Goal: Task Accomplishment & Management: Use online tool/utility

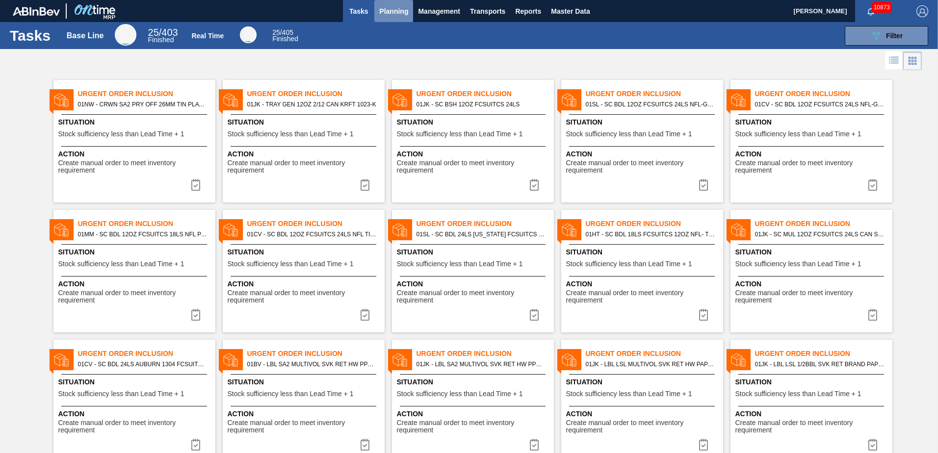
click at [384, 8] on span "Planning" at bounding box center [393, 11] width 29 height 12
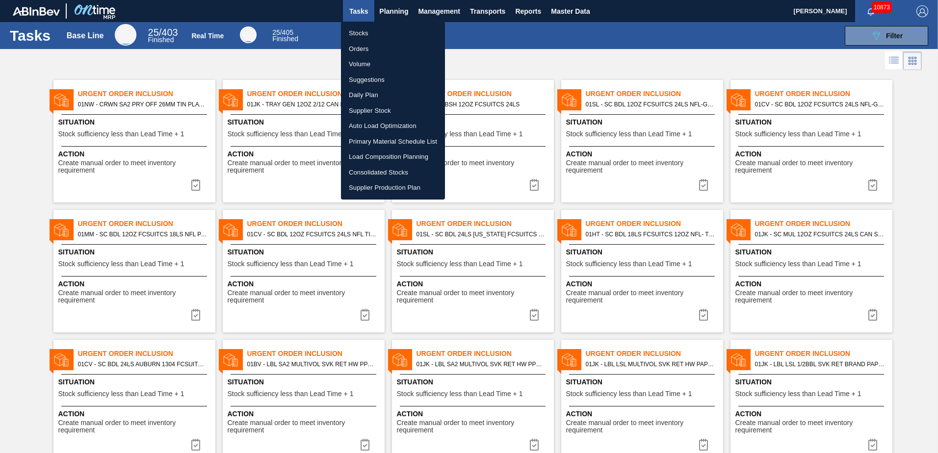
click at [359, 34] on li "Stocks" at bounding box center [393, 34] width 104 height 16
checkbox input "true"
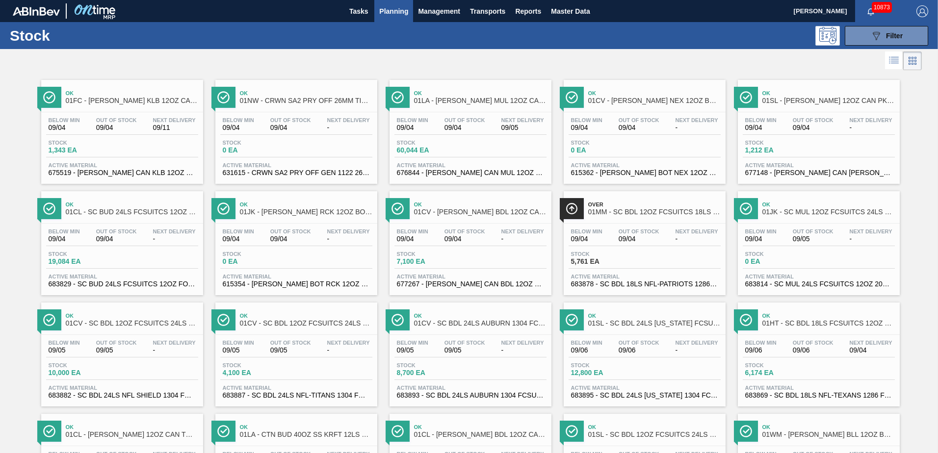
click at [389, 8] on span "Planning" at bounding box center [393, 11] width 29 height 12
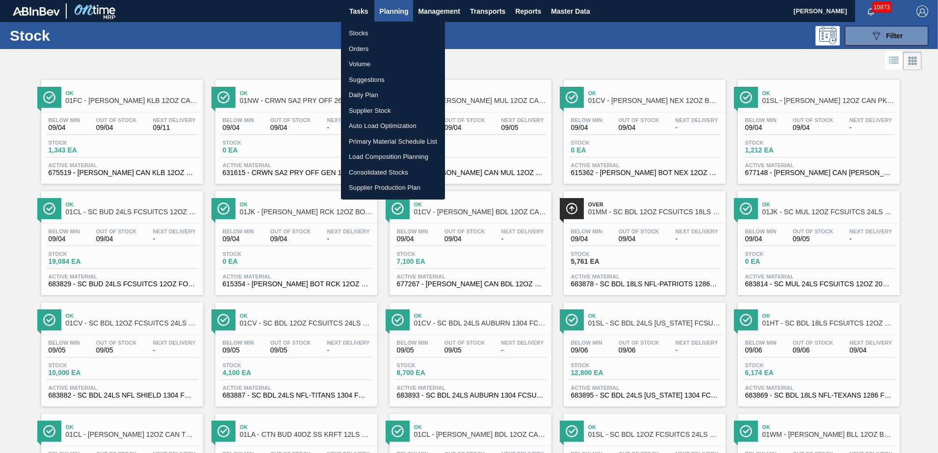
click at [493, 70] on div at bounding box center [469, 226] width 938 height 453
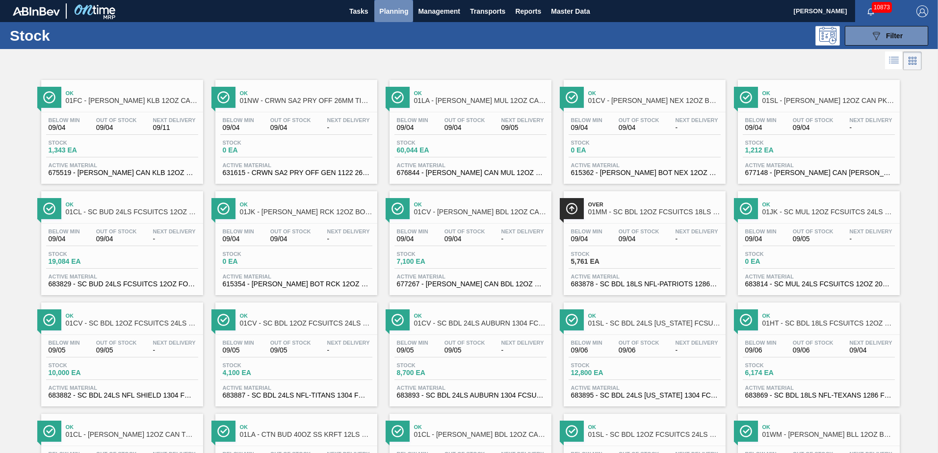
click at [389, 13] on span "Planning" at bounding box center [393, 11] width 29 height 12
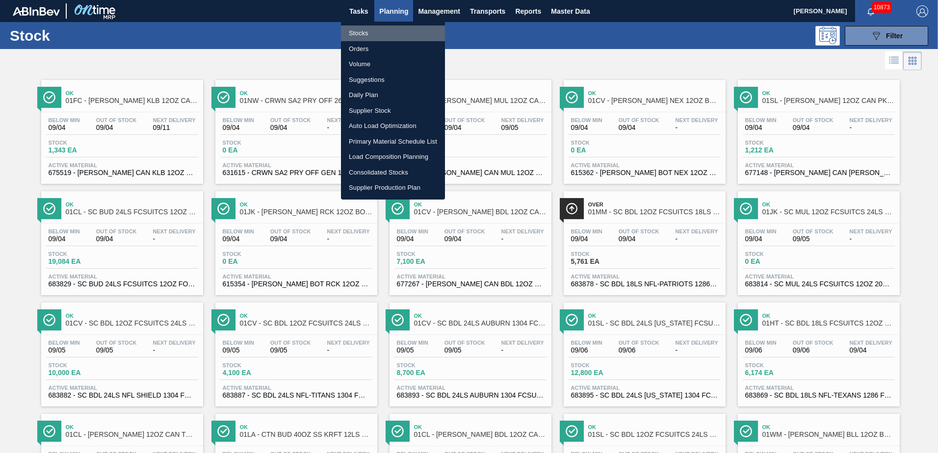
click at [363, 34] on li "Stocks" at bounding box center [393, 34] width 104 height 16
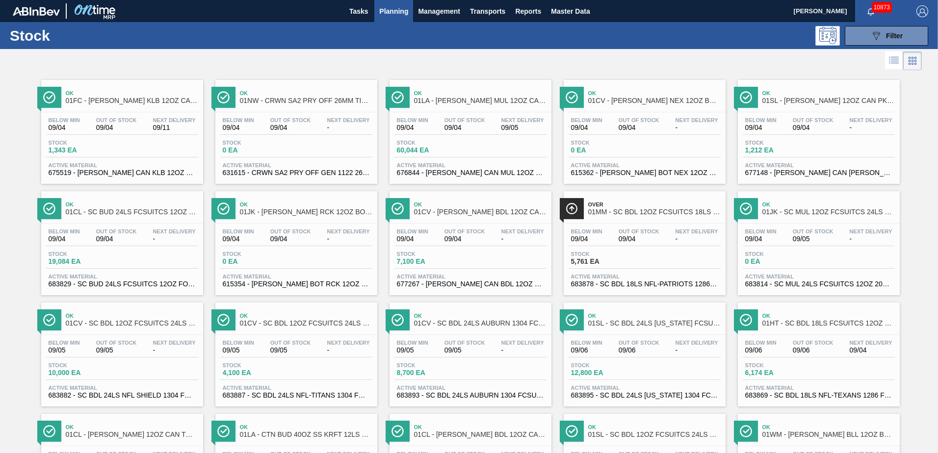
click at [386, 12] on span "Planning" at bounding box center [393, 11] width 29 height 12
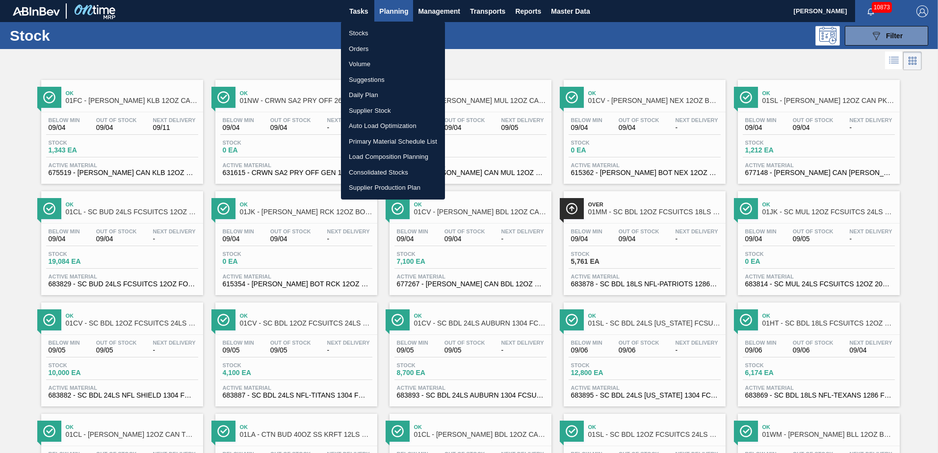
click at [487, 59] on div at bounding box center [469, 226] width 938 height 453
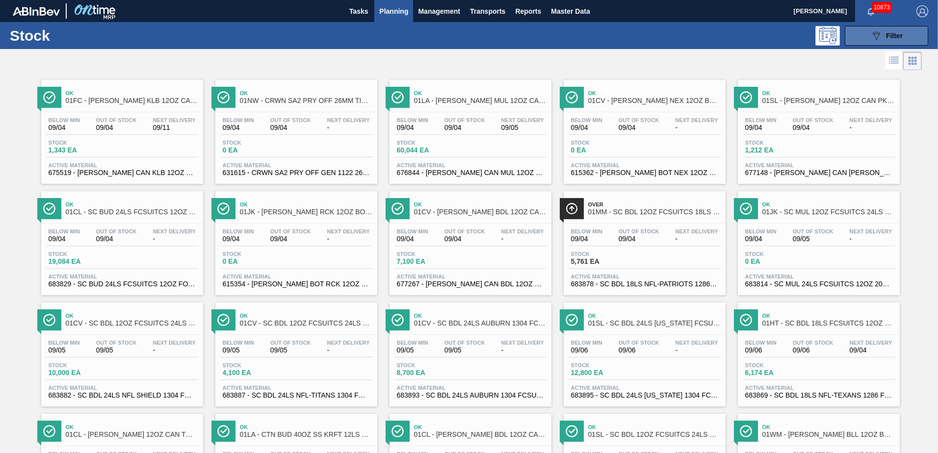
click at [893, 35] on span "Filter" at bounding box center [894, 36] width 17 height 8
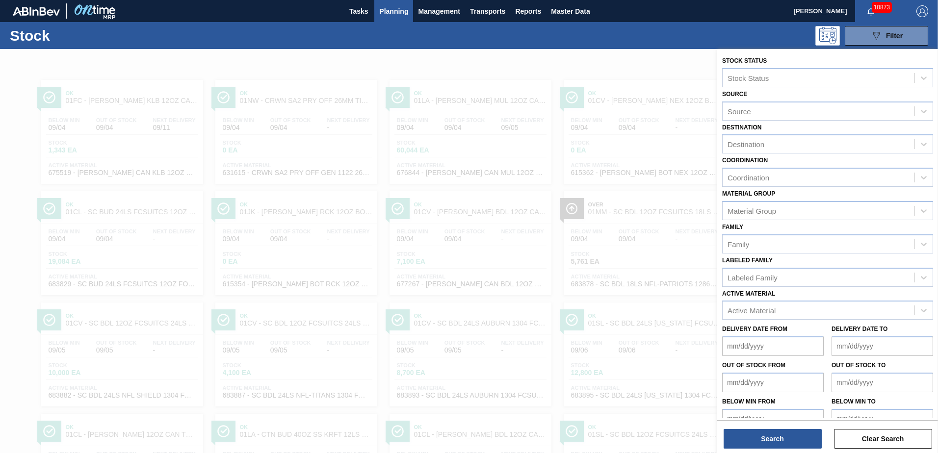
click at [730, 31] on div "089F7B8B-B2A5-4AFE-B5C0-19BA573D28AC Filter" at bounding box center [544, 36] width 777 height 20
click at [886, 35] on span "Filter" at bounding box center [894, 36] width 17 height 8
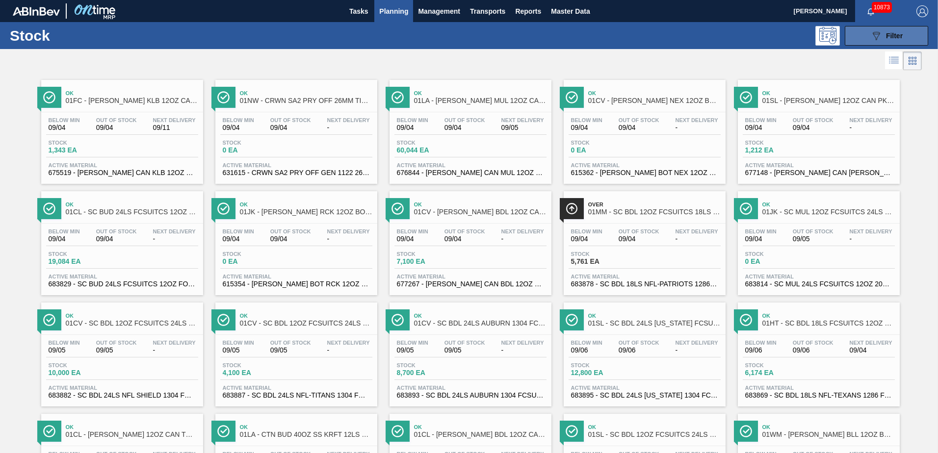
click at [886, 35] on span "Filter" at bounding box center [894, 36] width 17 height 8
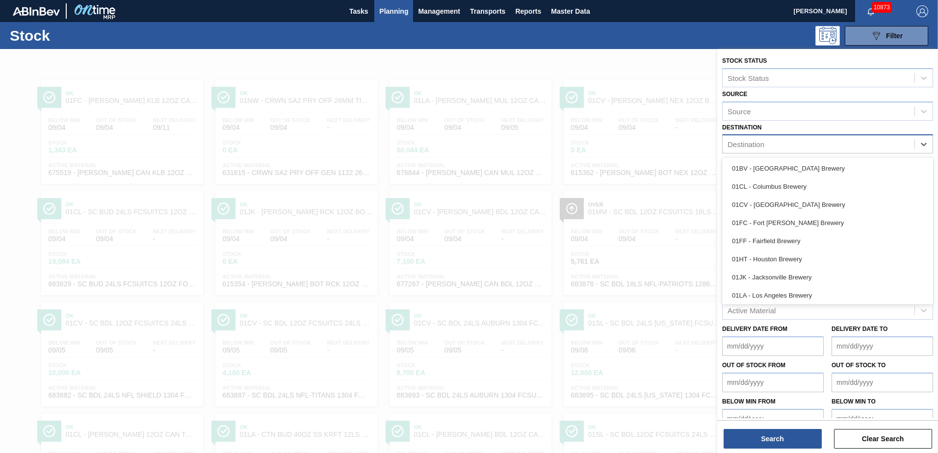
click at [774, 142] on div "Destination" at bounding box center [819, 144] width 192 height 14
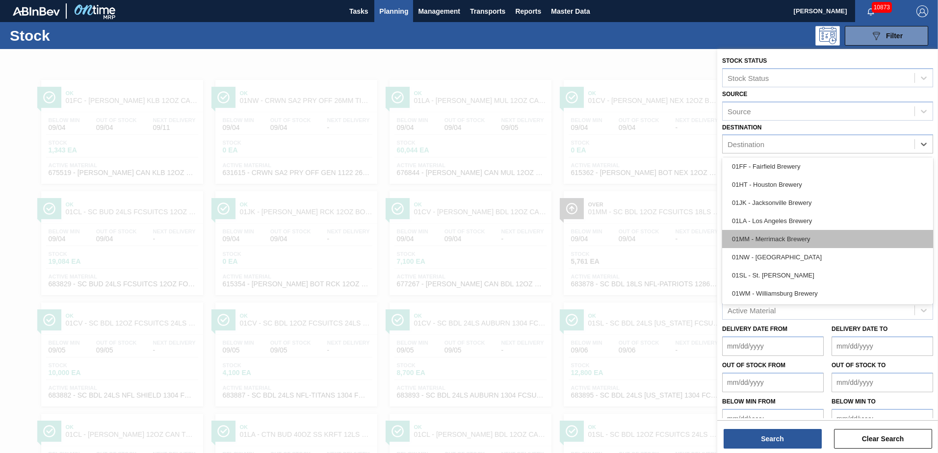
click at [752, 240] on div "01MM - Merrimack Brewery" at bounding box center [827, 239] width 211 height 18
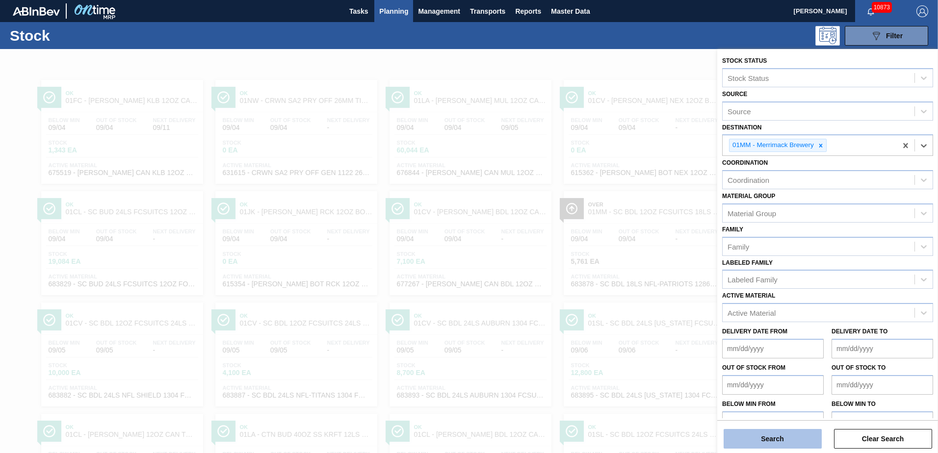
click at [768, 441] on button "Search" at bounding box center [773, 439] width 98 height 20
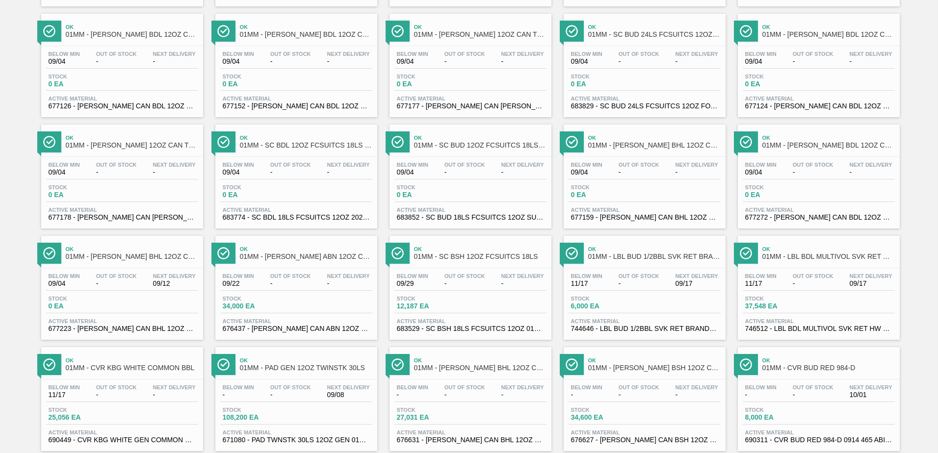
scroll to position [757, 0]
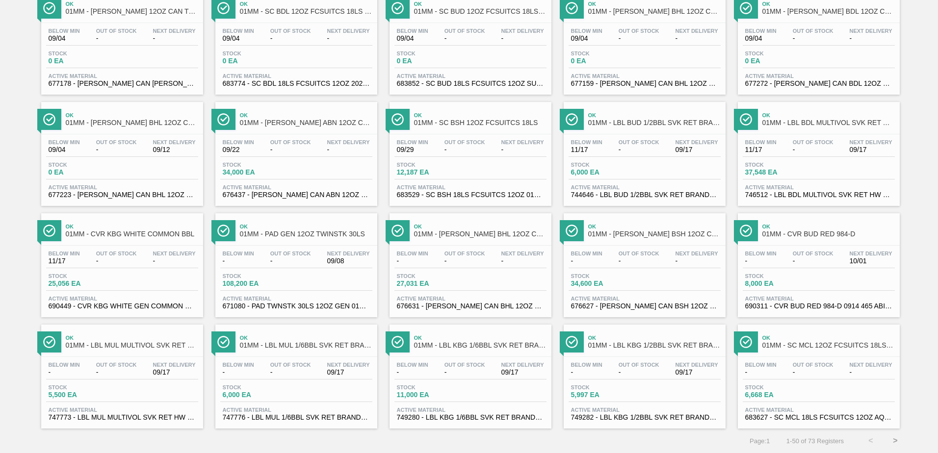
click at [889, 437] on button ">" at bounding box center [895, 441] width 25 height 25
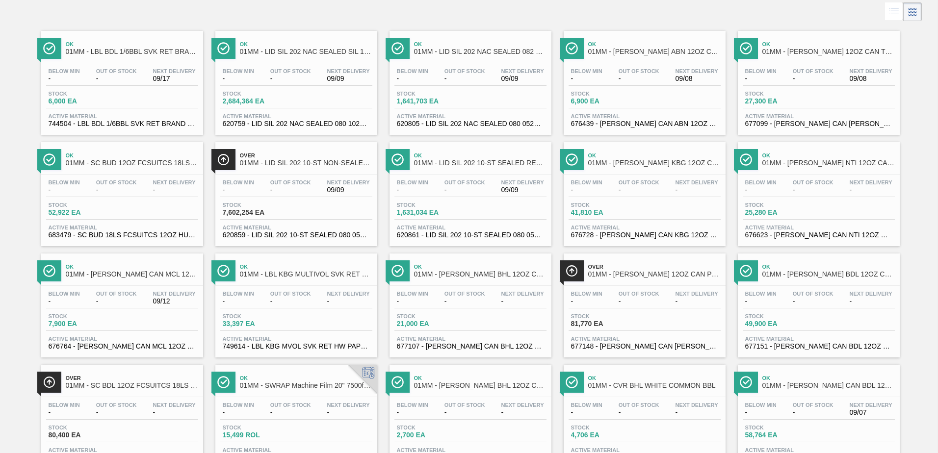
scroll to position [0, 0]
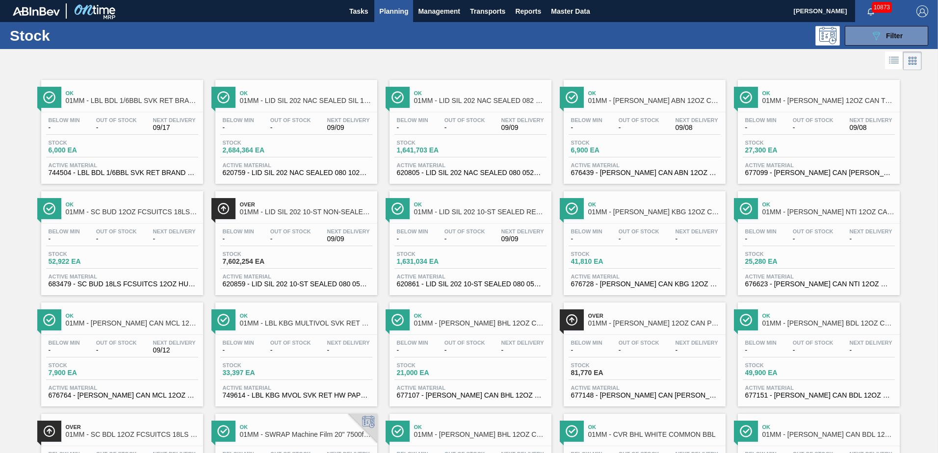
click at [790, 140] on span "Stock" at bounding box center [779, 143] width 69 height 6
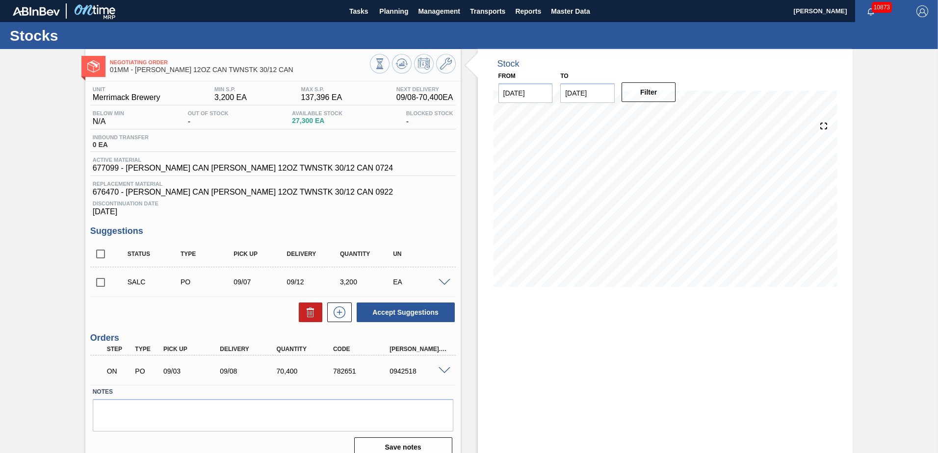
click at [103, 281] on input "checkbox" at bounding box center [100, 282] width 21 height 21
click at [394, 313] on button "Accept Suggestions" at bounding box center [406, 313] width 98 height 20
checkbox input "false"
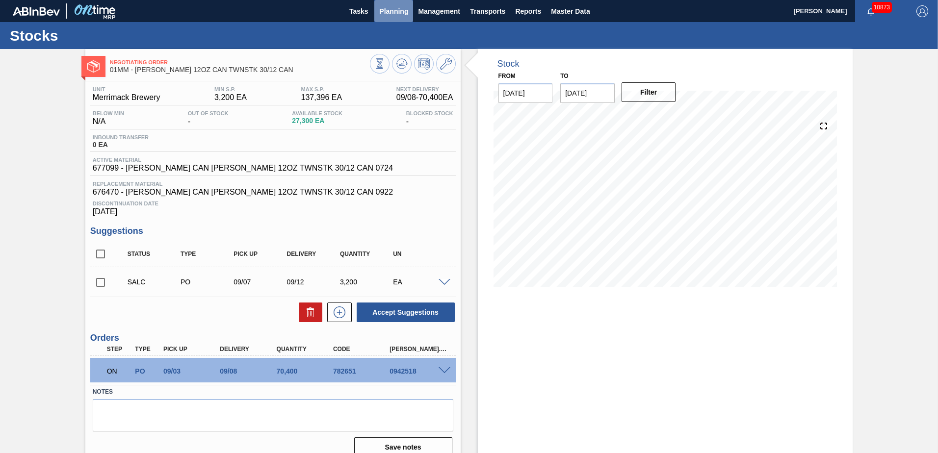
click at [386, 14] on span "Planning" at bounding box center [393, 11] width 29 height 12
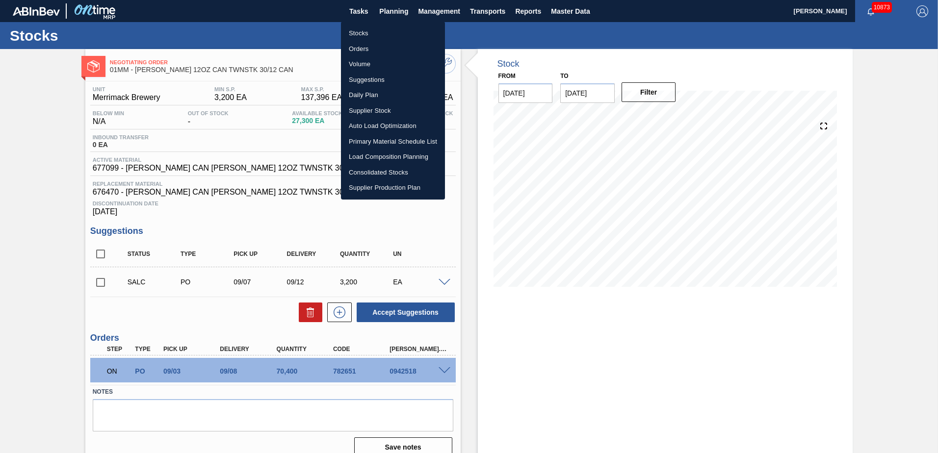
click at [370, 154] on li "Load Composition Planning" at bounding box center [393, 157] width 104 height 16
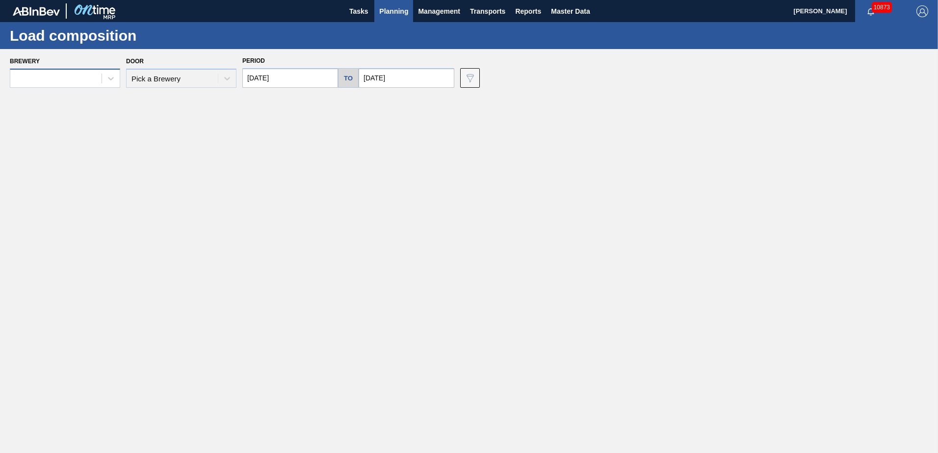
click at [55, 77] on div at bounding box center [55, 79] width 91 height 14
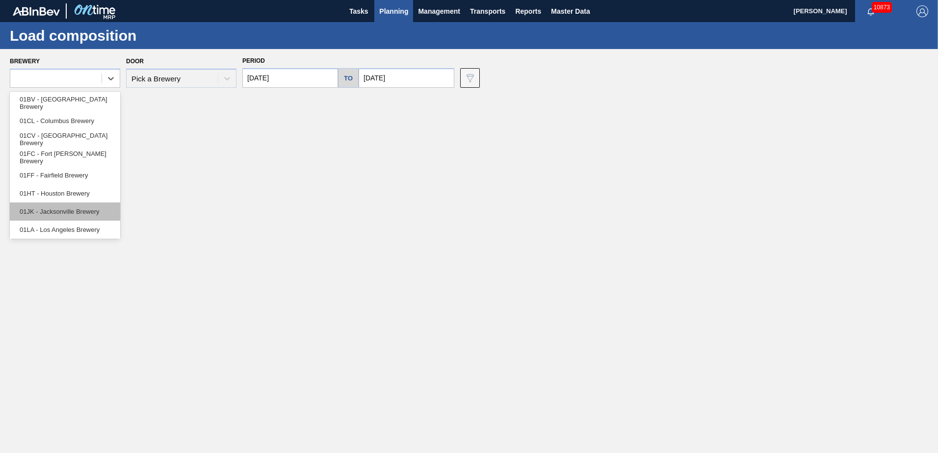
scroll to position [75, 0]
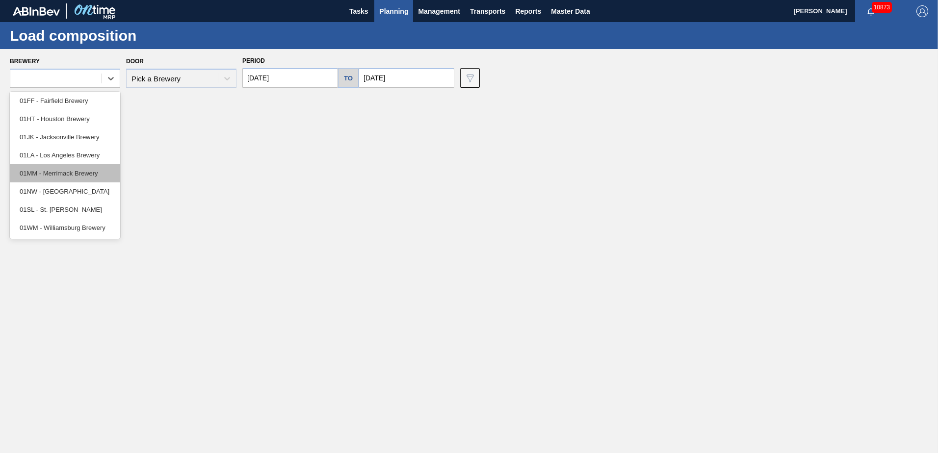
click at [57, 176] on div "01MM - Merrimack Brewery" at bounding box center [65, 173] width 110 height 18
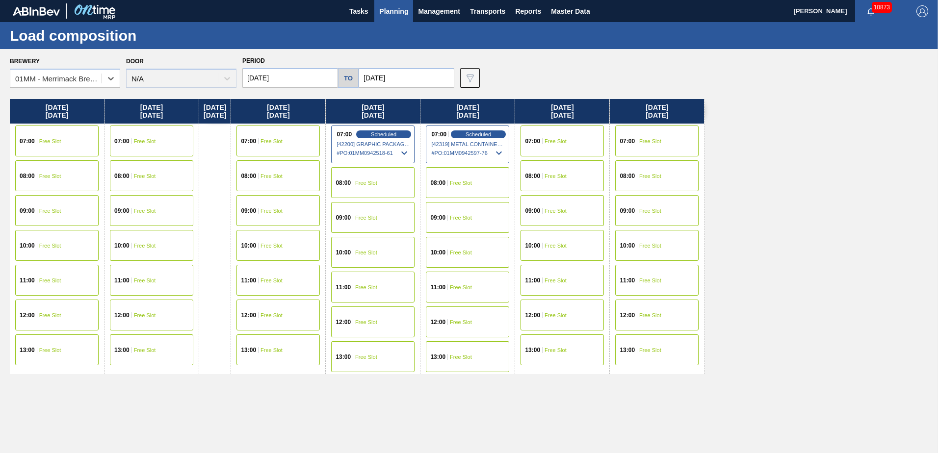
click at [291, 76] on input "[DATE]" at bounding box center [290, 78] width 96 height 20
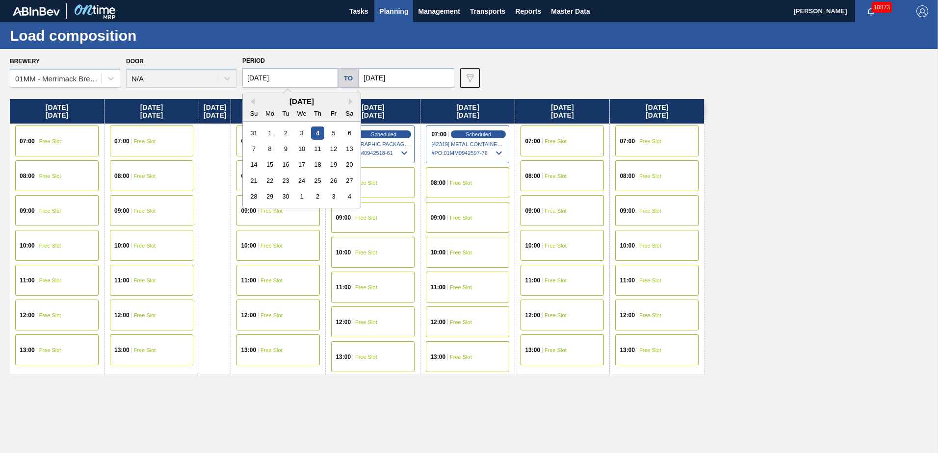
click at [418, 84] on input "[DATE]" at bounding box center [407, 78] width 96 height 20
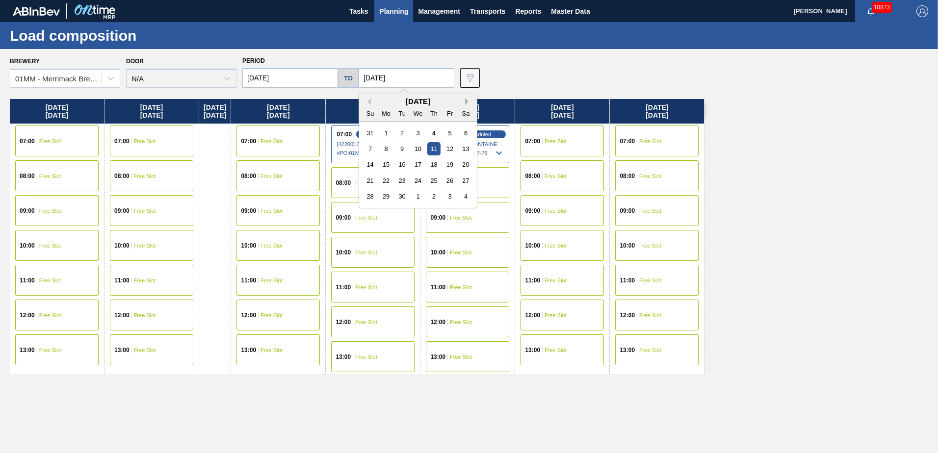
click at [465, 102] on button "Next Month" at bounding box center [468, 101] width 7 height 7
click at [445, 196] on div "31" at bounding box center [449, 196] width 13 height 13
type input "[DATE]"
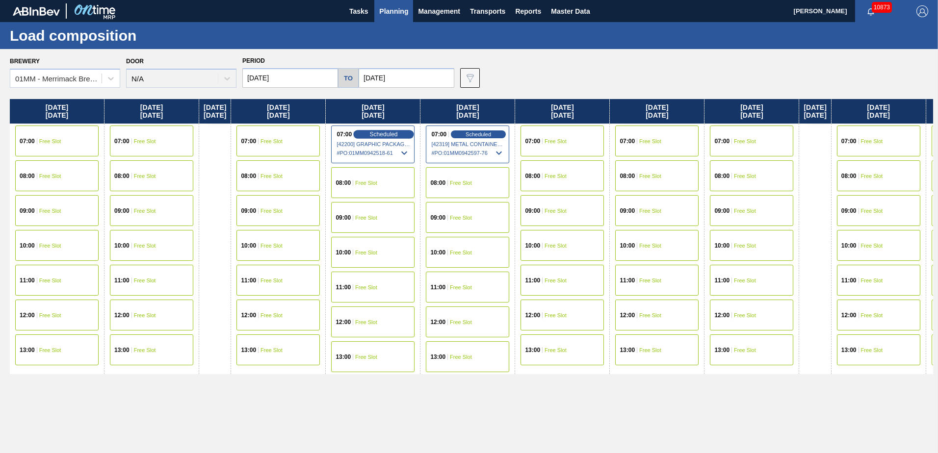
click at [388, 131] on span "Scheduled" at bounding box center [384, 134] width 28 height 6
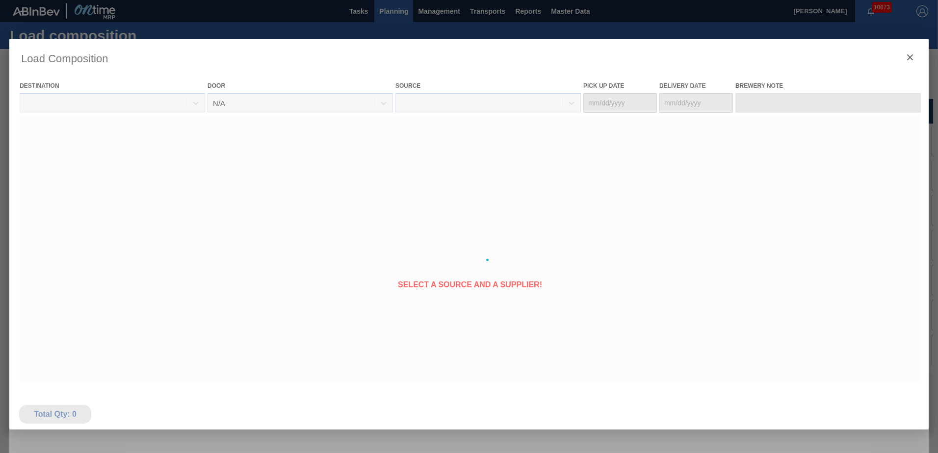
type Date "[DATE]"
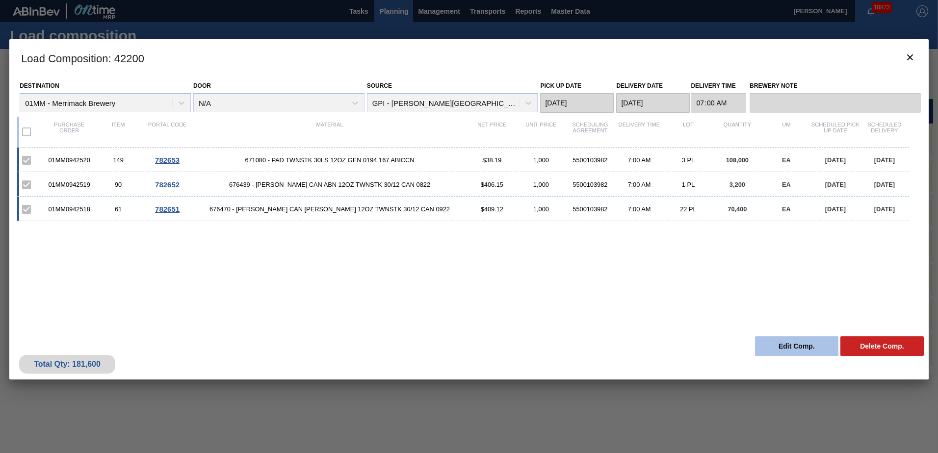
click at [786, 340] on button "Edit Comp." at bounding box center [796, 347] width 83 height 20
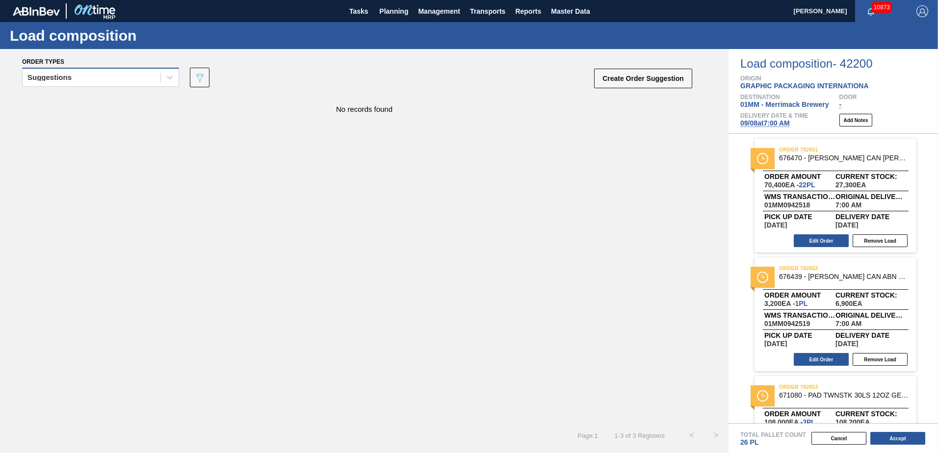
click at [122, 78] on div "Suggestions" at bounding box center [92, 78] width 138 height 14
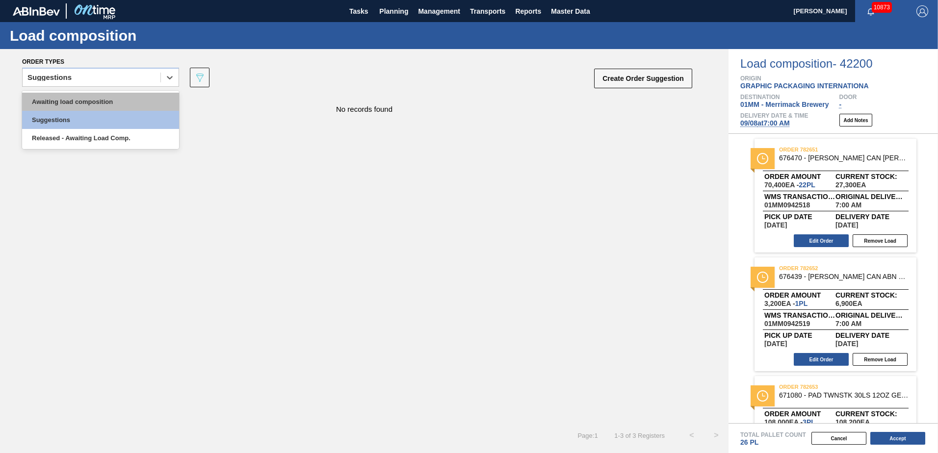
click at [102, 98] on div "Awaiting load composition" at bounding box center [100, 102] width 157 height 18
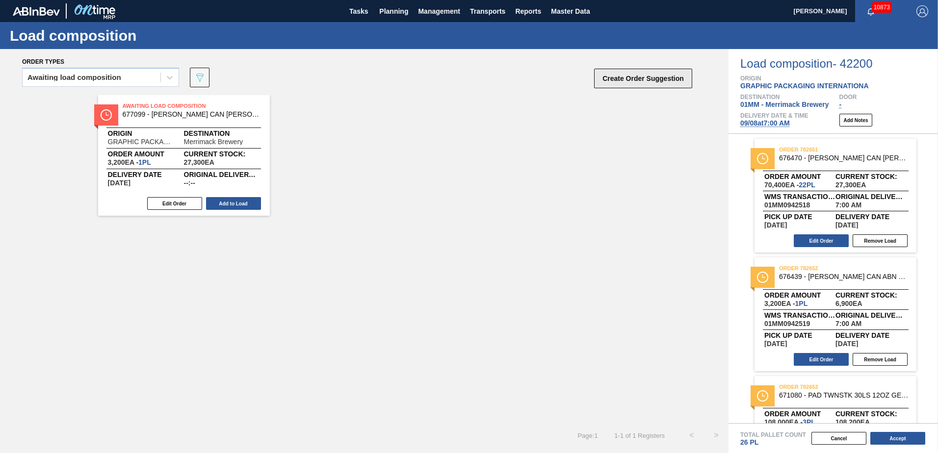
click at [627, 82] on button "Create Order Suggestion" at bounding box center [643, 79] width 98 height 20
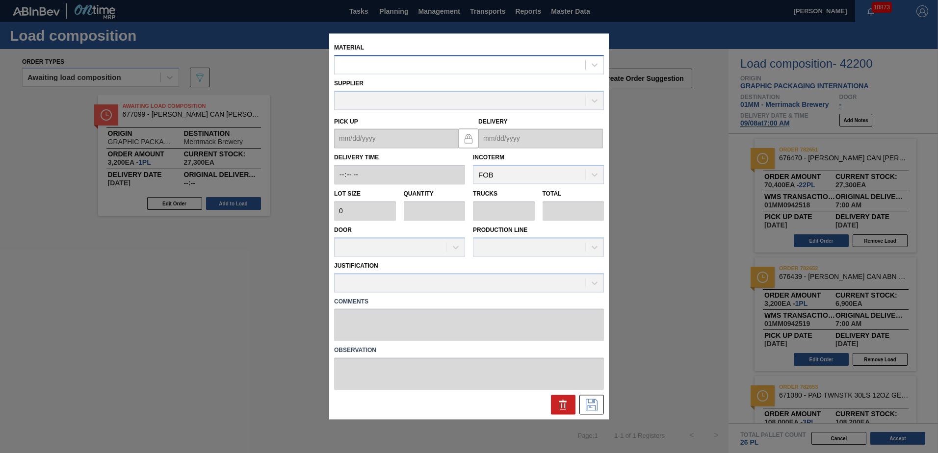
drag, startPoint x: 474, startPoint y: 64, endPoint x: 469, endPoint y: 64, distance: 4.9
click at [474, 64] on div at bounding box center [460, 65] width 251 height 14
type input "677099"
type input "3,200"
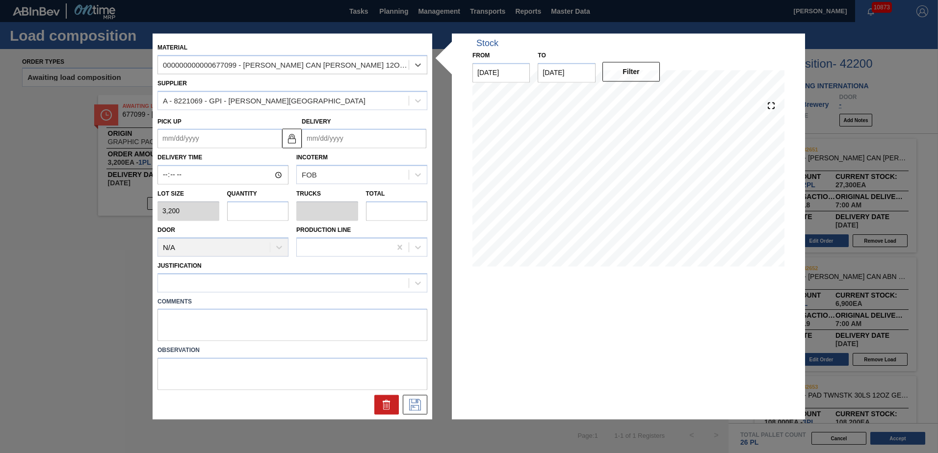
click at [368, 143] on input "Delivery" at bounding box center [364, 139] width 125 height 20
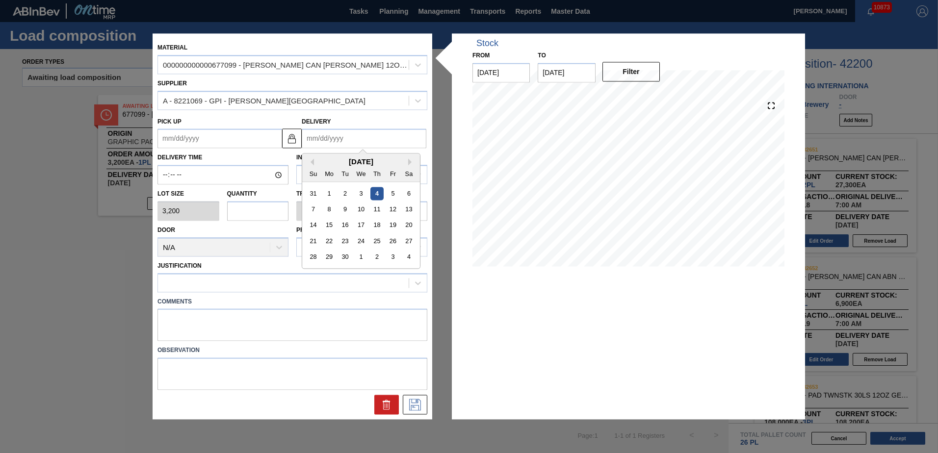
type input "[DATE]"
click at [410, 160] on button "Next Month" at bounding box center [411, 162] width 7 height 7
click at [375, 193] on div "4" at bounding box center [376, 193] width 13 height 13
type up "[DATE]"
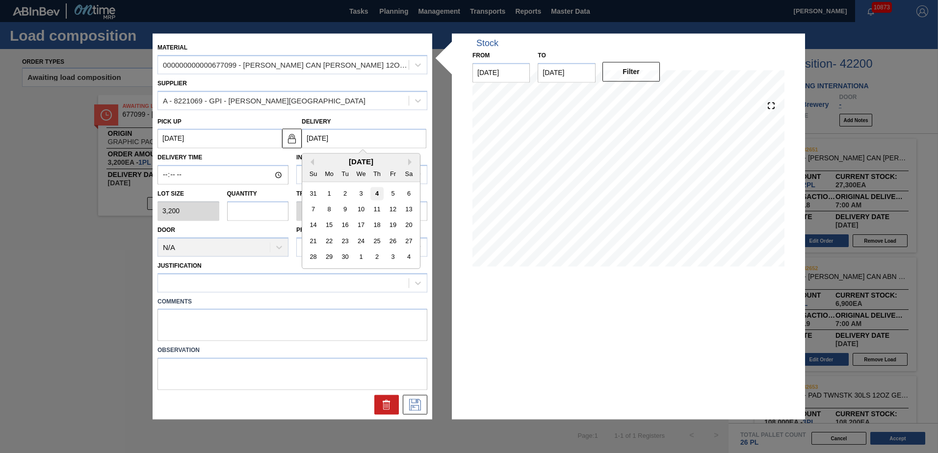
type input "[DATE]"
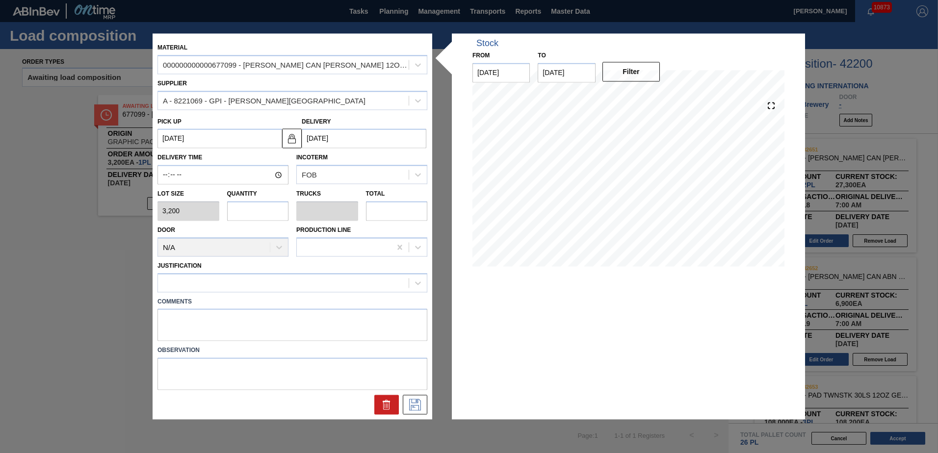
click at [403, 146] on input "[DATE]" at bounding box center [364, 139] width 125 height 20
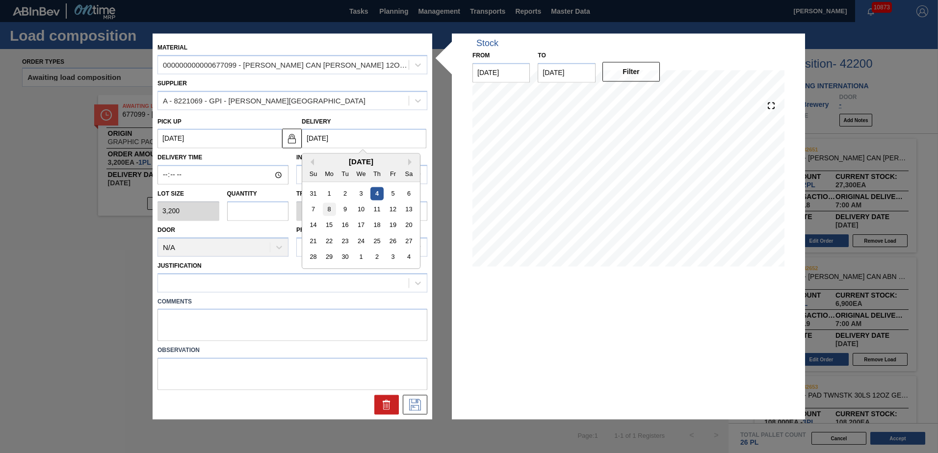
click at [330, 208] on div "8" at bounding box center [329, 209] width 13 height 13
type up "[DATE]"
type input "[DATE]"
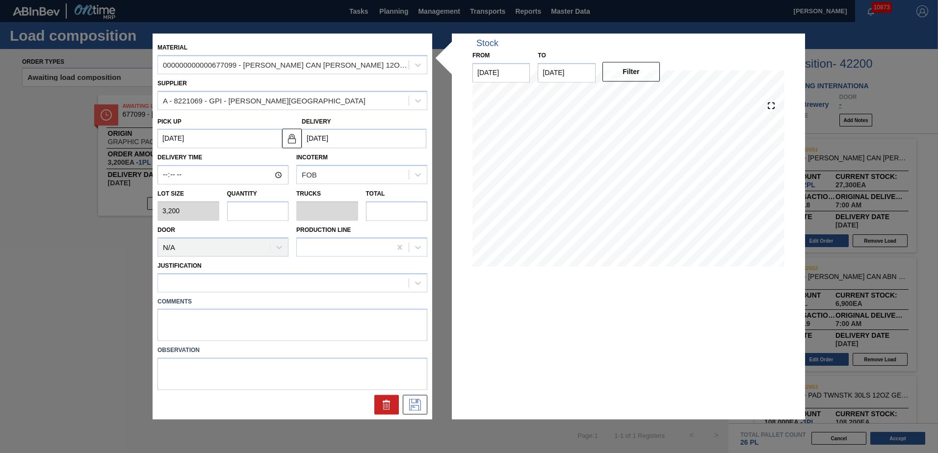
click at [260, 219] on input "text" at bounding box center [258, 211] width 62 height 20
type input "1"
type input "0.1"
type input "3,200"
type input "17"
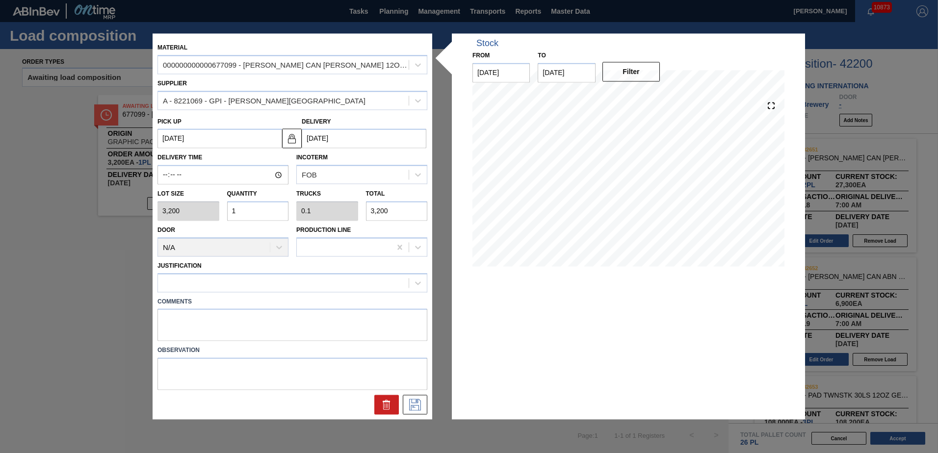
type input "1.7"
type input "54,400"
type input "17"
click at [257, 280] on div at bounding box center [283, 283] width 251 height 14
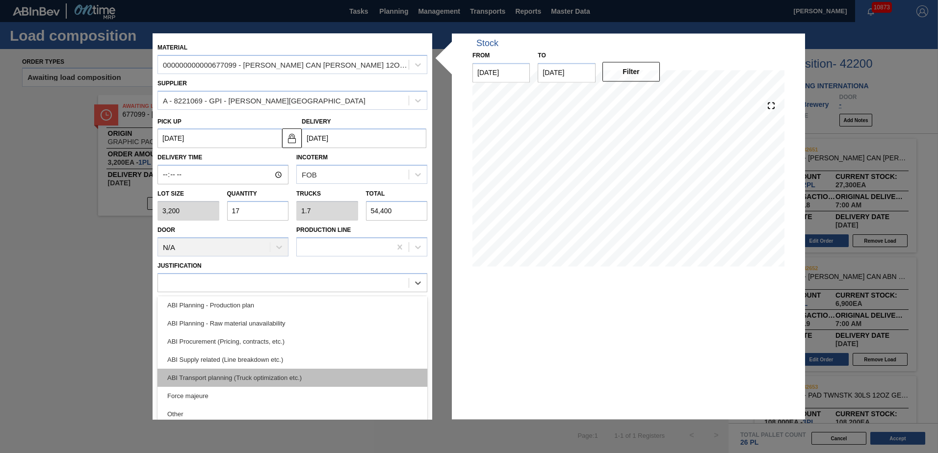
scroll to position [98, 0]
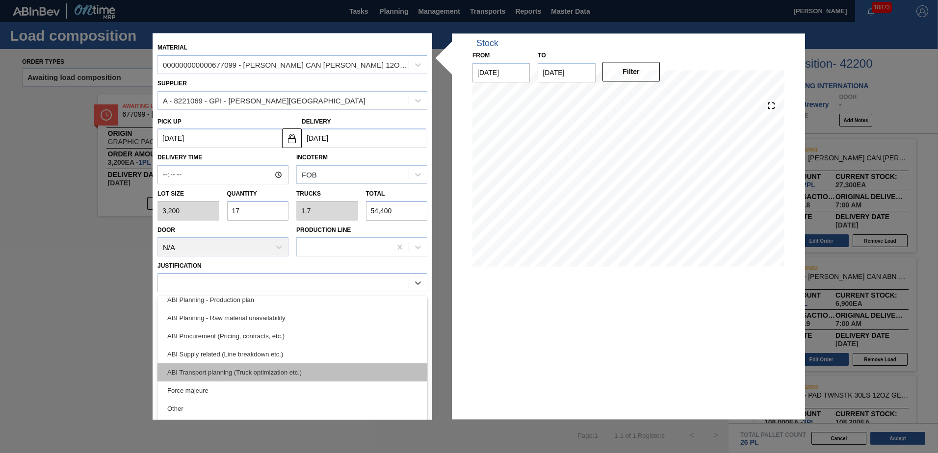
click at [259, 371] on div "ABI Transport planning (Truck optimization etc.)" at bounding box center [292, 372] width 270 height 18
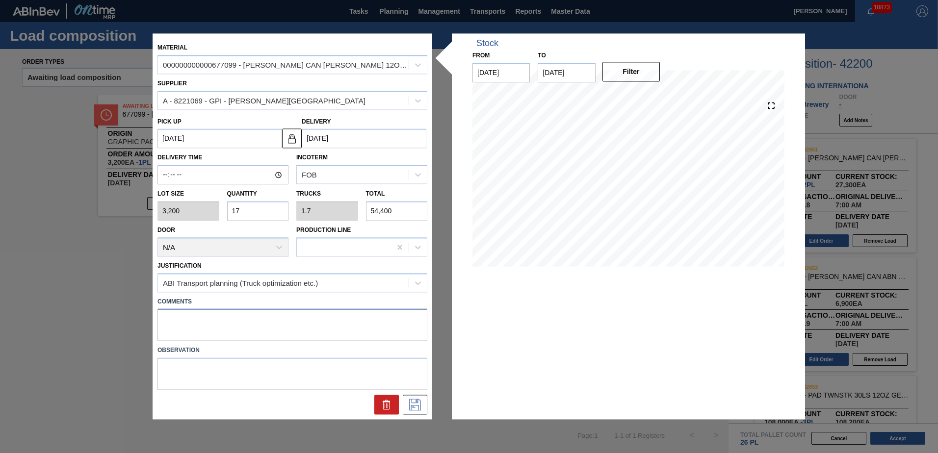
click at [285, 330] on textarea at bounding box center [292, 325] width 270 height 32
type textarea "BUD 30 NEW"
click at [409, 402] on icon at bounding box center [415, 405] width 16 height 12
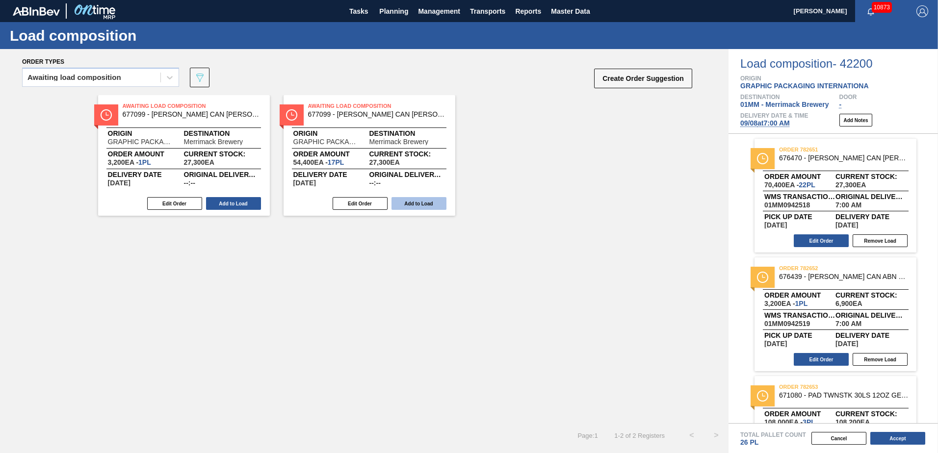
click at [415, 204] on button "Add to Load" at bounding box center [418, 203] width 55 height 13
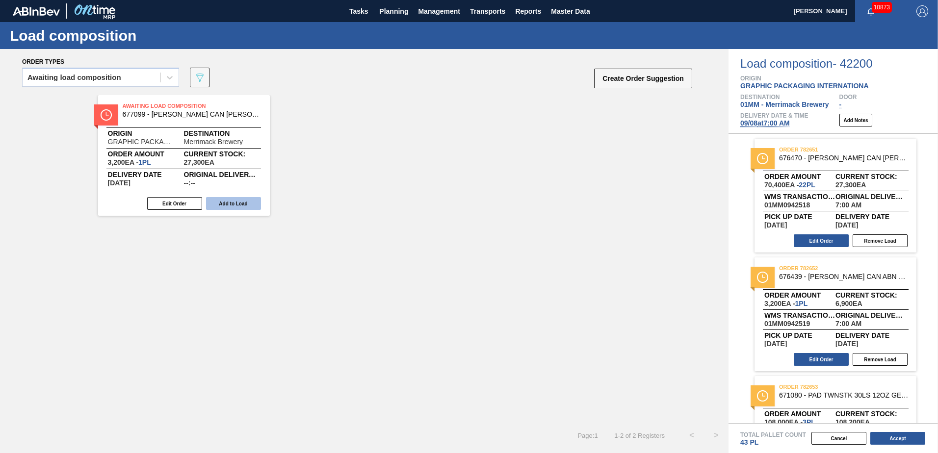
click at [249, 205] on button "Add to Load" at bounding box center [233, 203] width 55 height 13
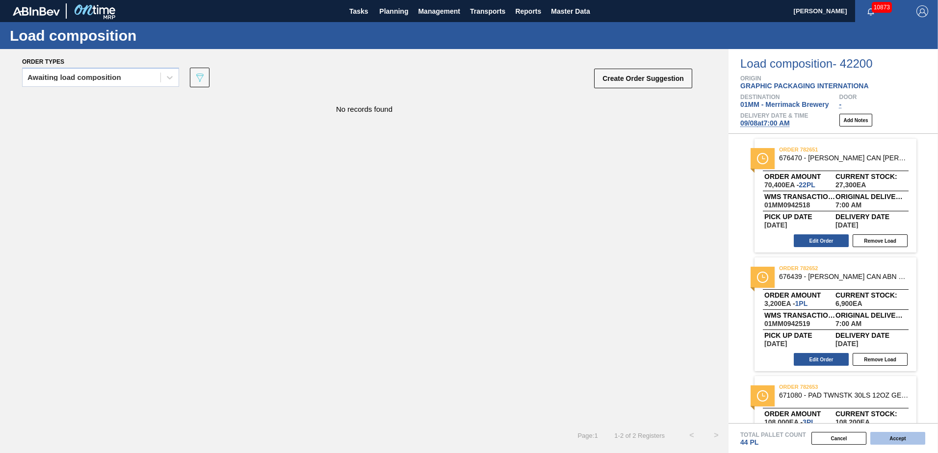
click at [897, 440] on button "Accept" at bounding box center [897, 438] width 55 height 13
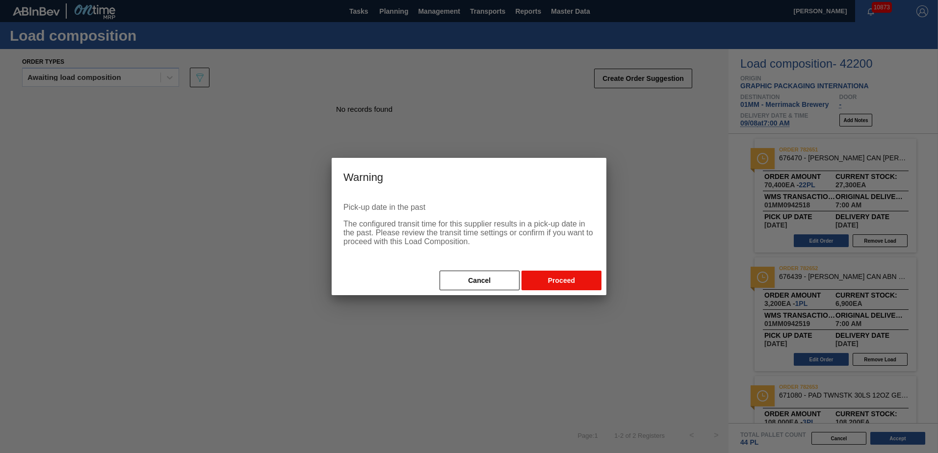
click at [558, 278] on button "Proceed" at bounding box center [561, 281] width 80 height 20
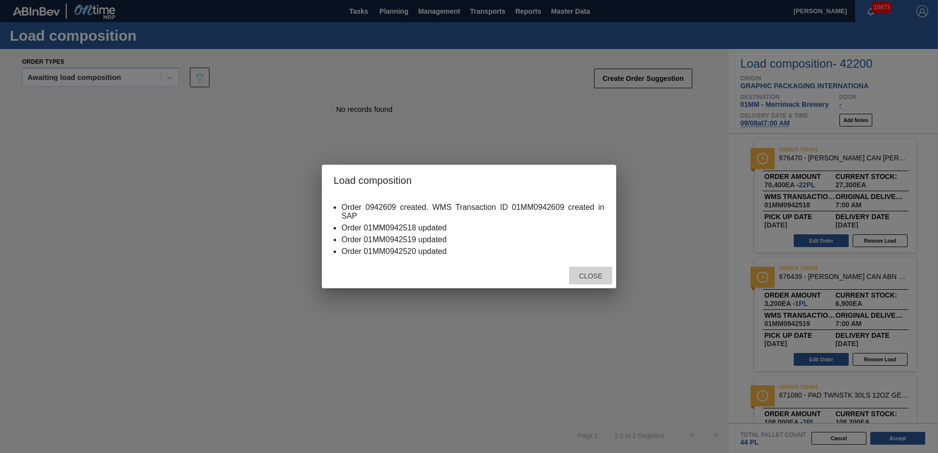
click at [588, 274] on span "Close" at bounding box center [590, 276] width 39 height 8
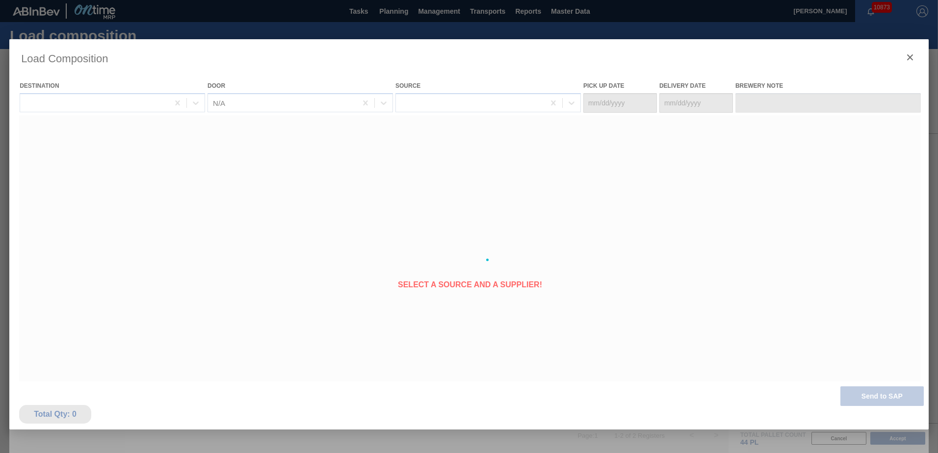
type Date "[DATE]"
